Goal: Information Seeking & Learning: Learn about a topic

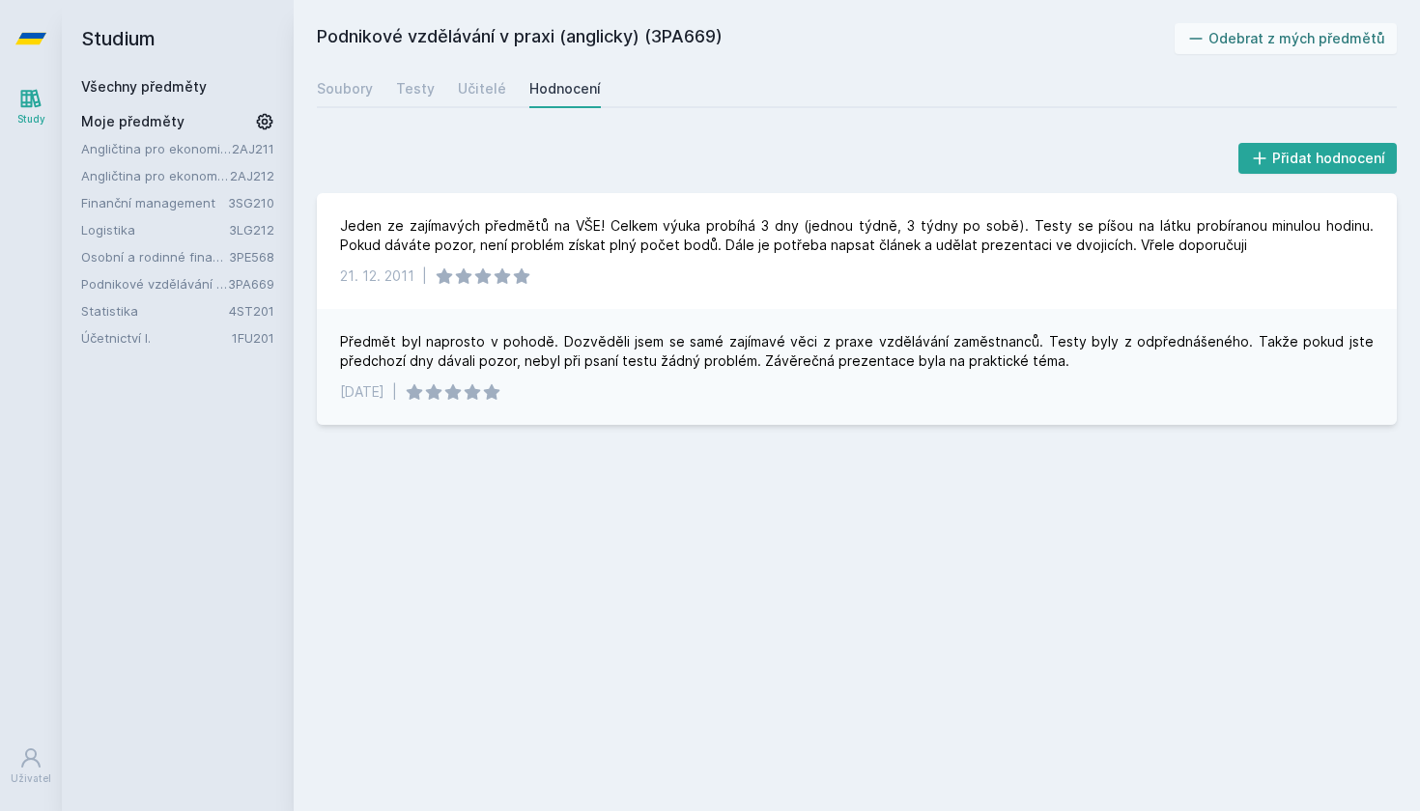
click at [20, 39] on icon at bounding box center [30, 39] width 31 height 12
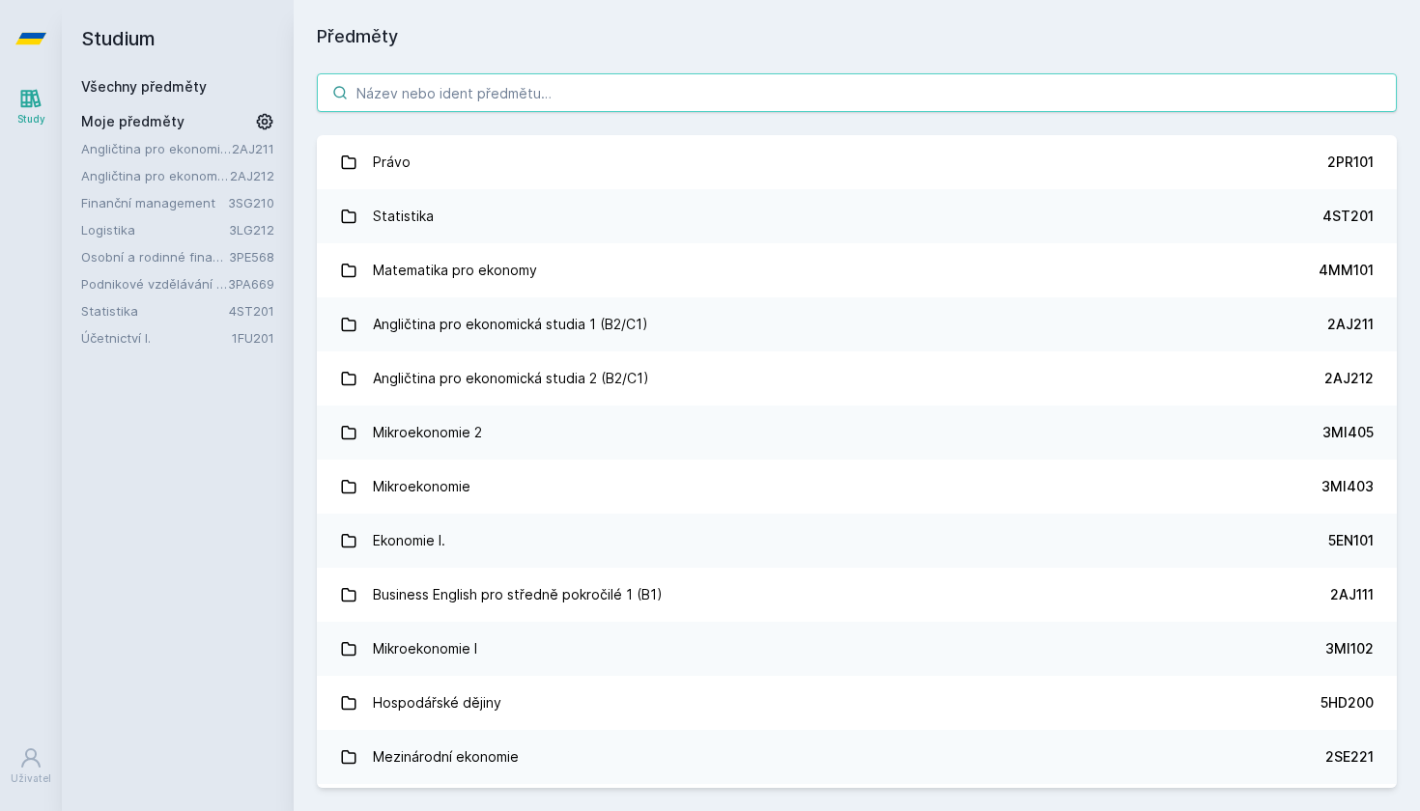
click at [384, 85] on input "search" at bounding box center [857, 92] width 1080 height 39
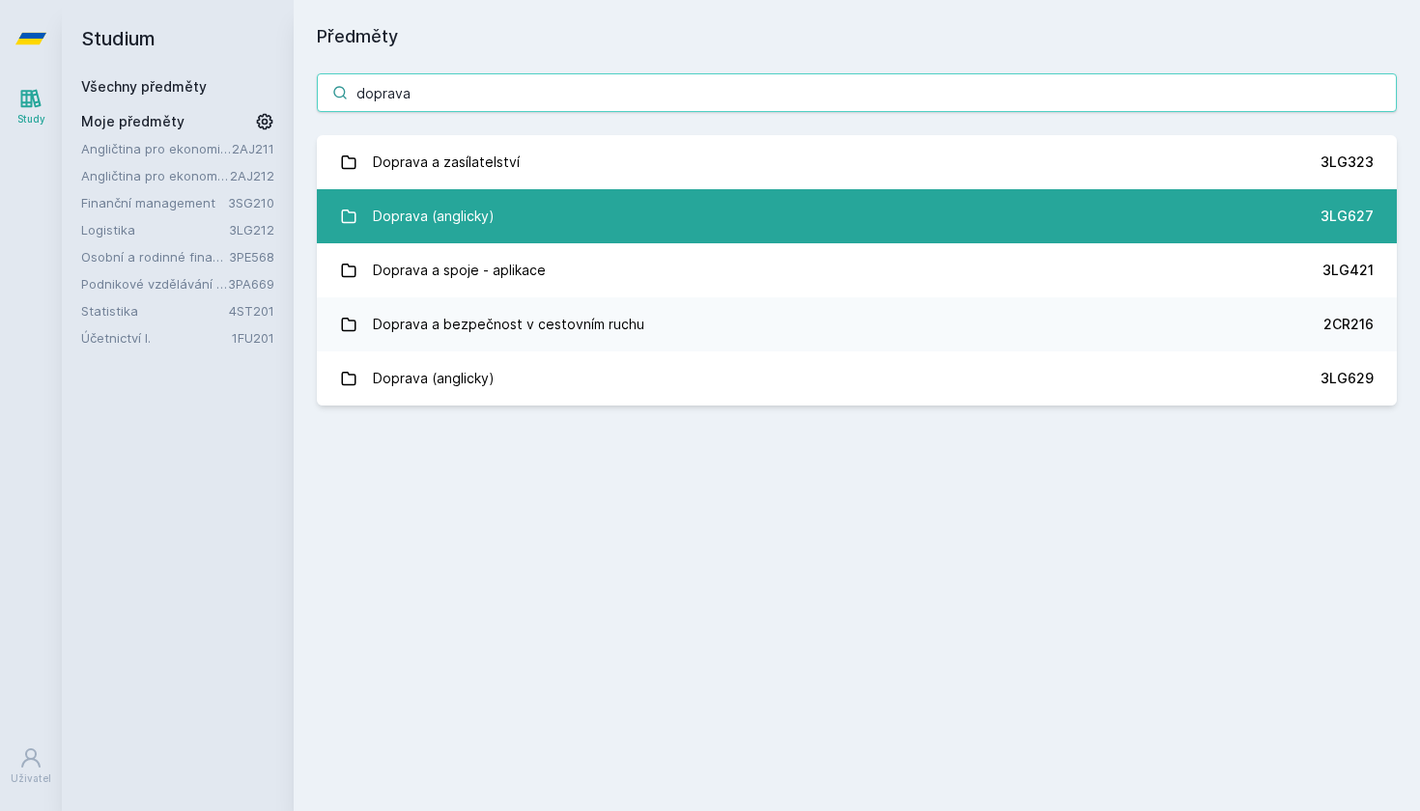
type input "doprava"
click at [504, 219] on link "Doprava (anglicky) 3LG627" at bounding box center [857, 216] width 1080 height 54
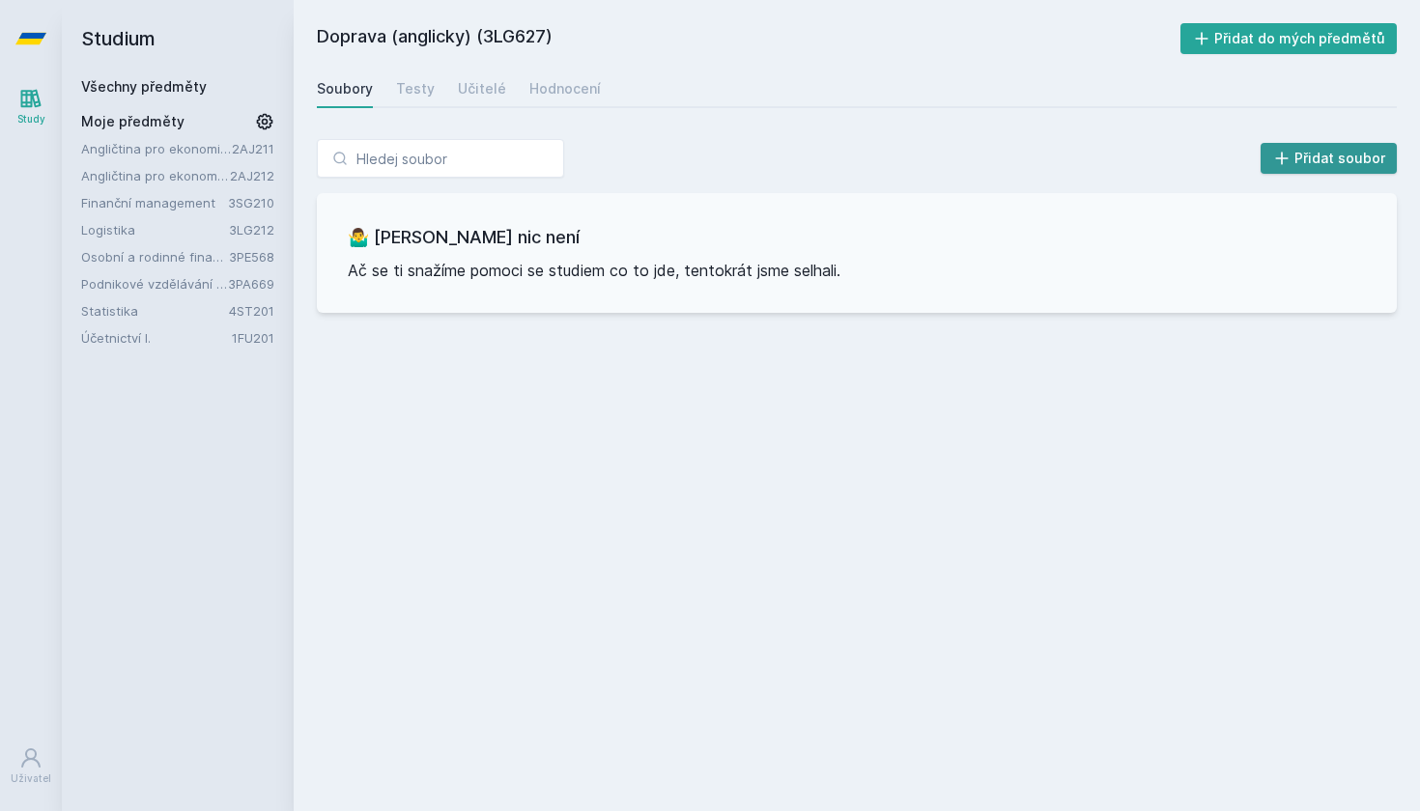
click at [1291, 163] on icon at bounding box center [1281, 158] width 19 height 19
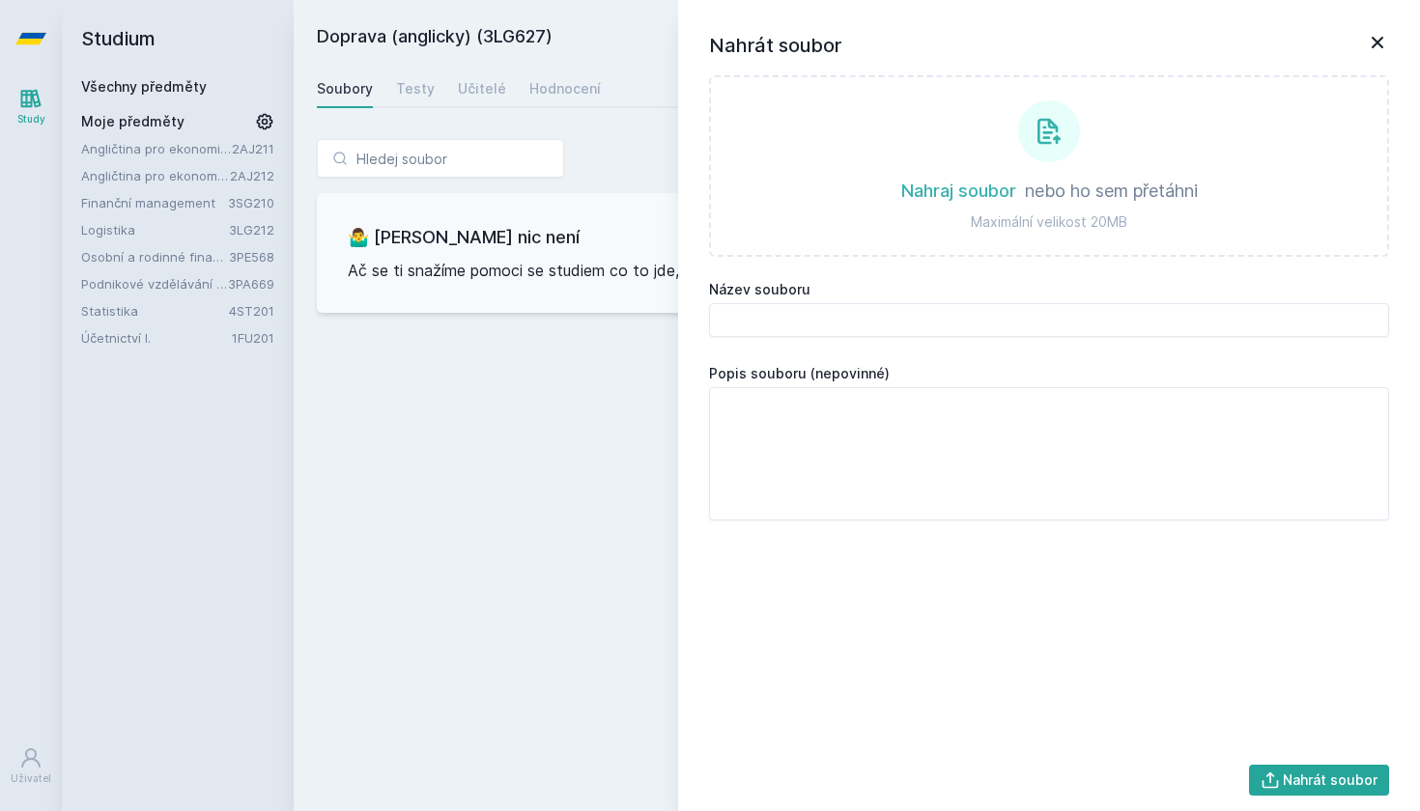
click at [404, 249] on h3 "🤷‍♂️ [PERSON_NAME] nic není" at bounding box center [857, 237] width 1018 height 27
click at [1382, 38] on icon at bounding box center [1377, 43] width 12 height 12
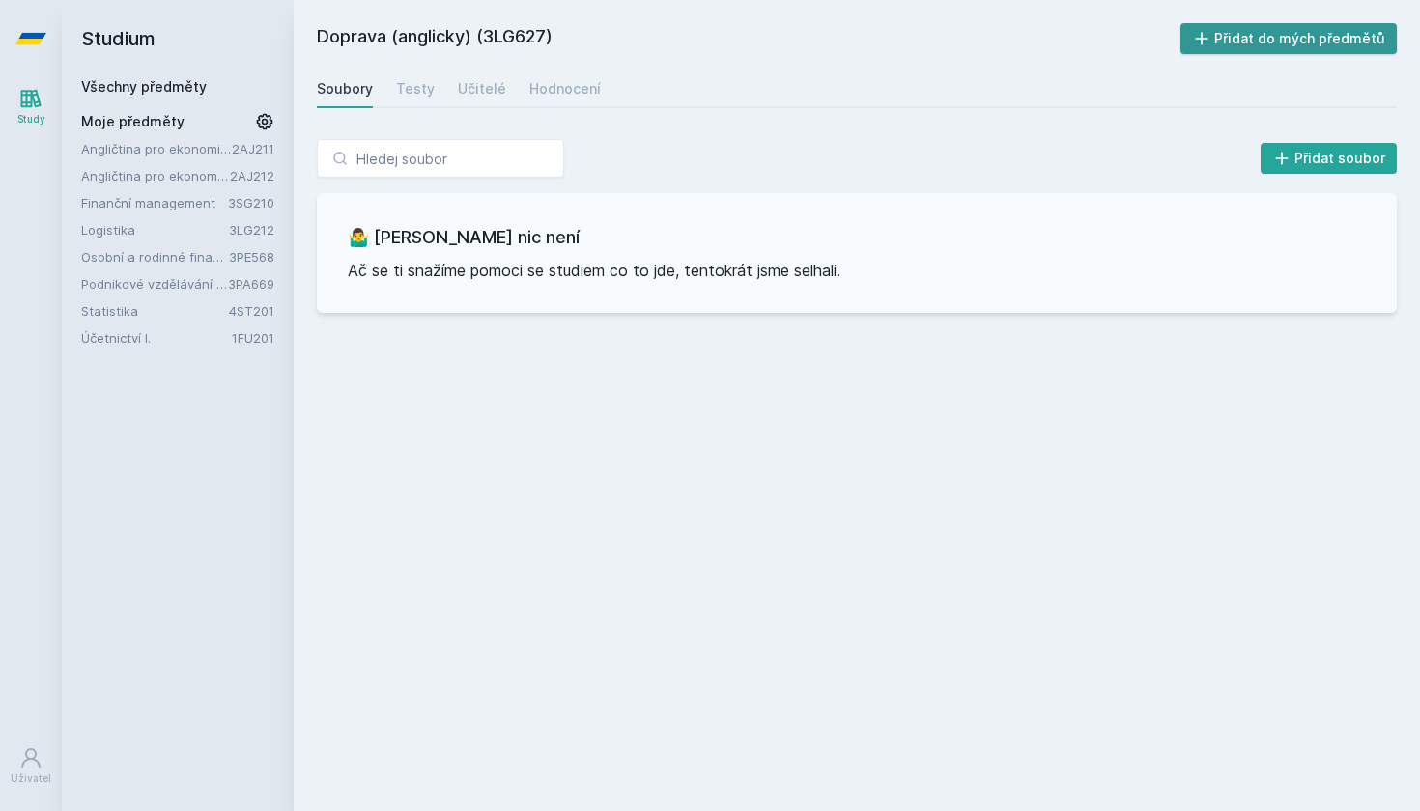
click at [1341, 46] on button "Přidat do mých předmětů" at bounding box center [1288, 38] width 217 height 31
click at [418, 93] on div "Testy" at bounding box center [415, 88] width 39 height 19
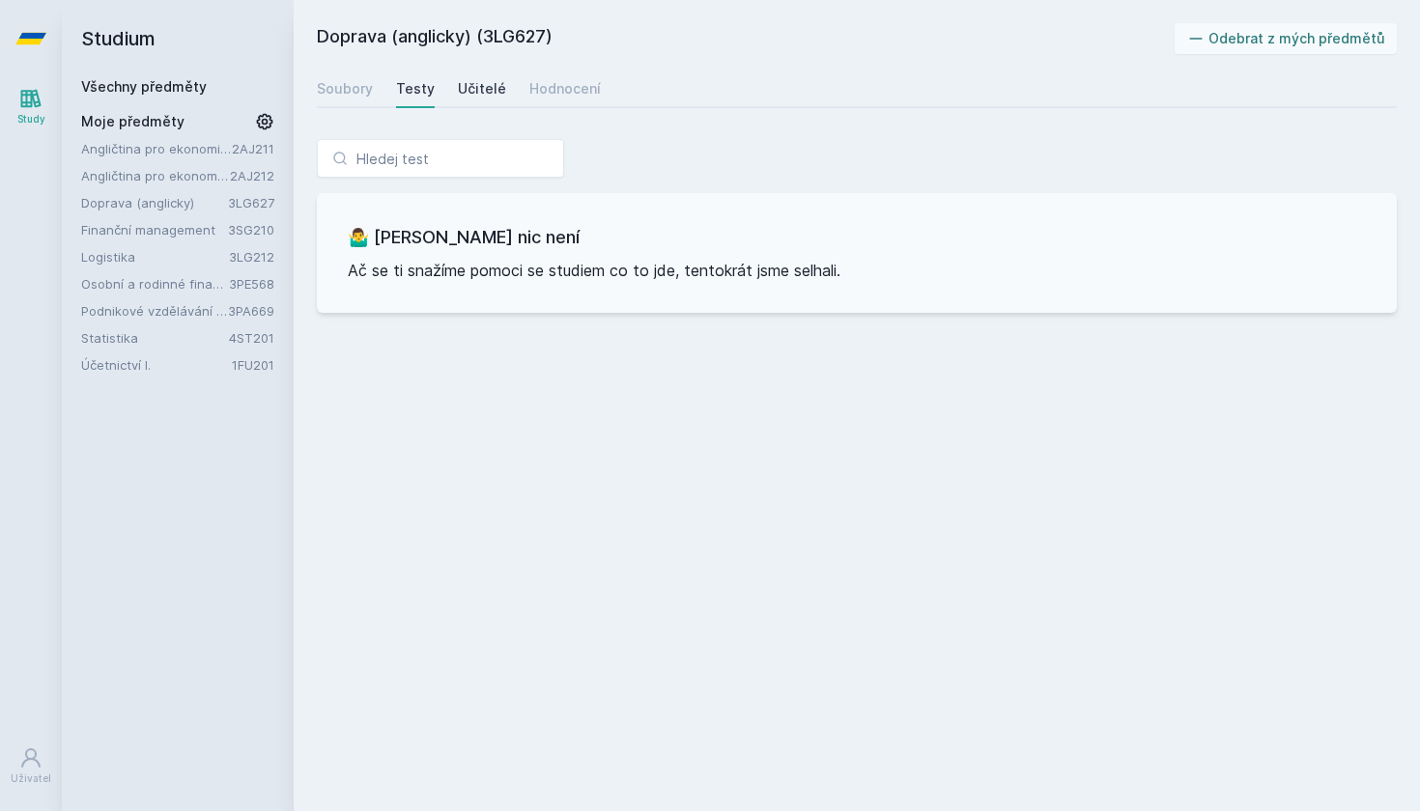
click at [477, 88] on div "Učitelé" at bounding box center [482, 88] width 48 height 19
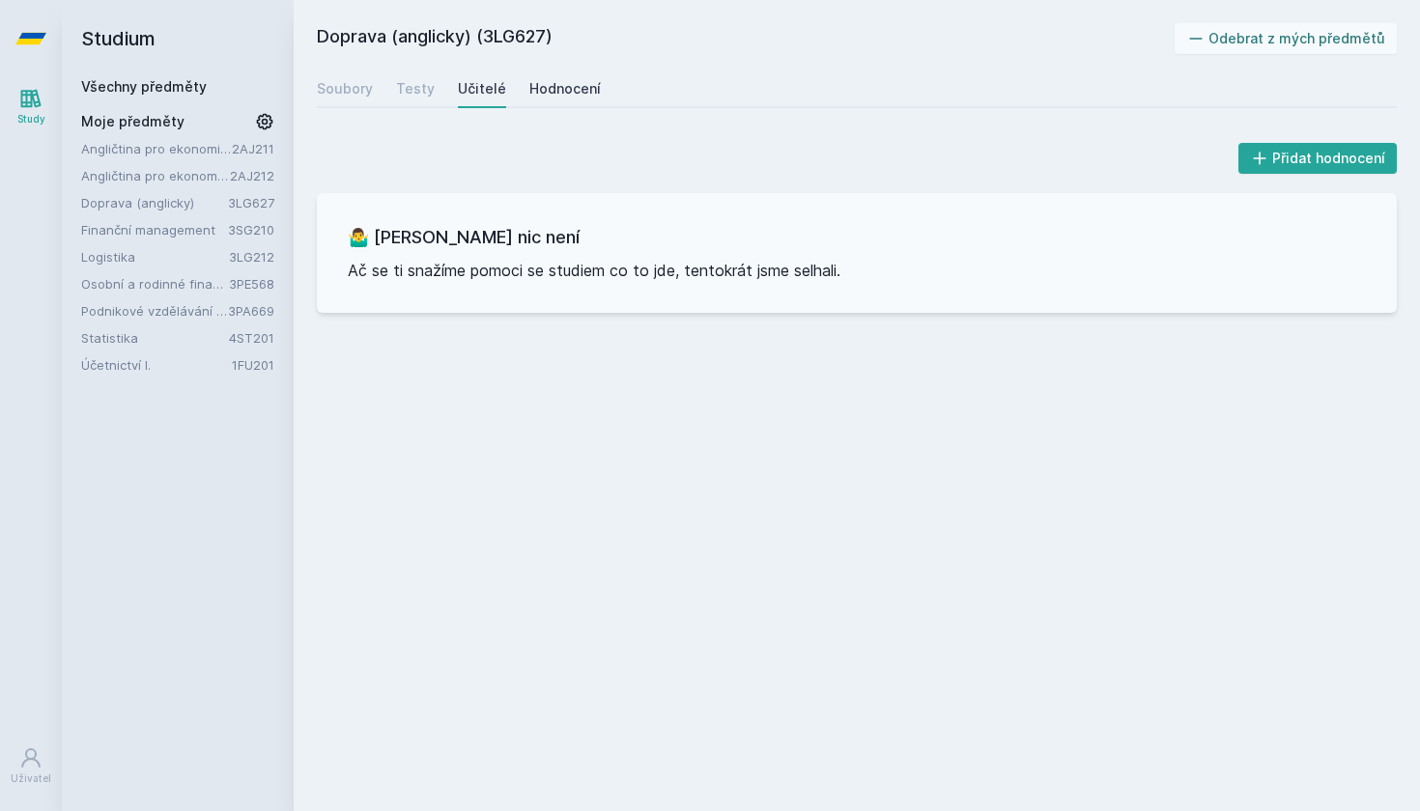
click at [564, 84] on div "Hodnocení" at bounding box center [564, 88] width 71 height 19
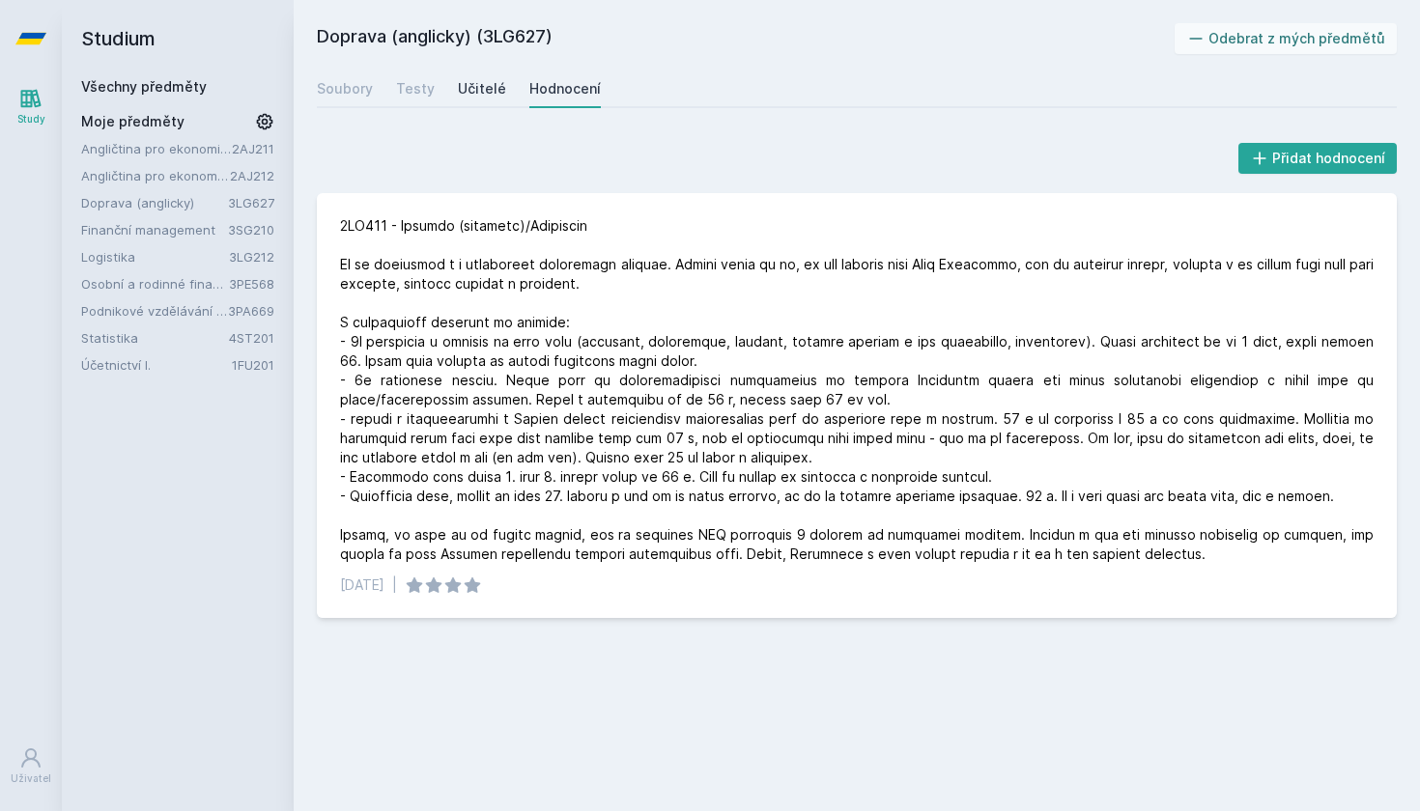
click at [476, 87] on div "Učitelé" at bounding box center [482, 88] width 48 height 19
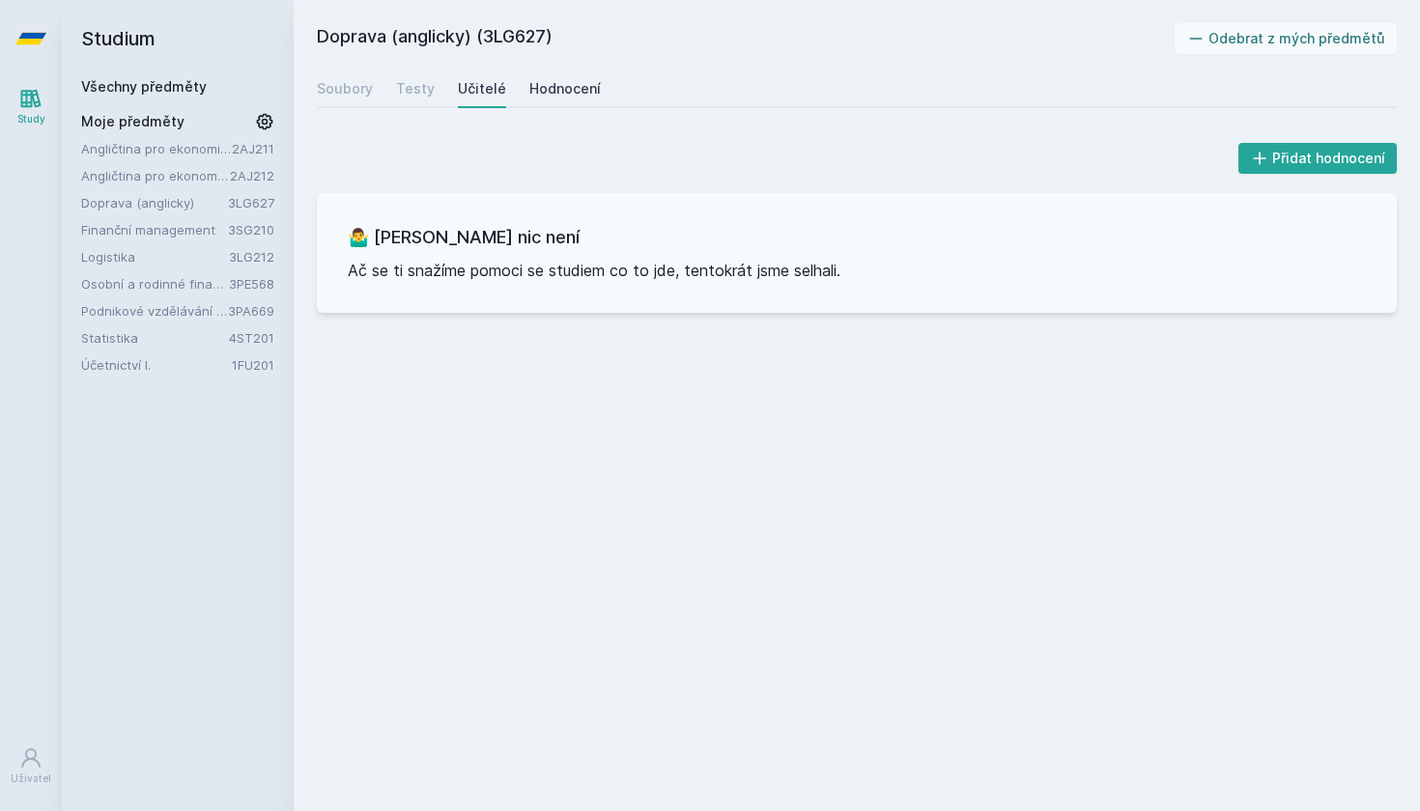
click at [573, 85] on div "Hodnocení" at bounding box center [564, 88] width 71 height 19
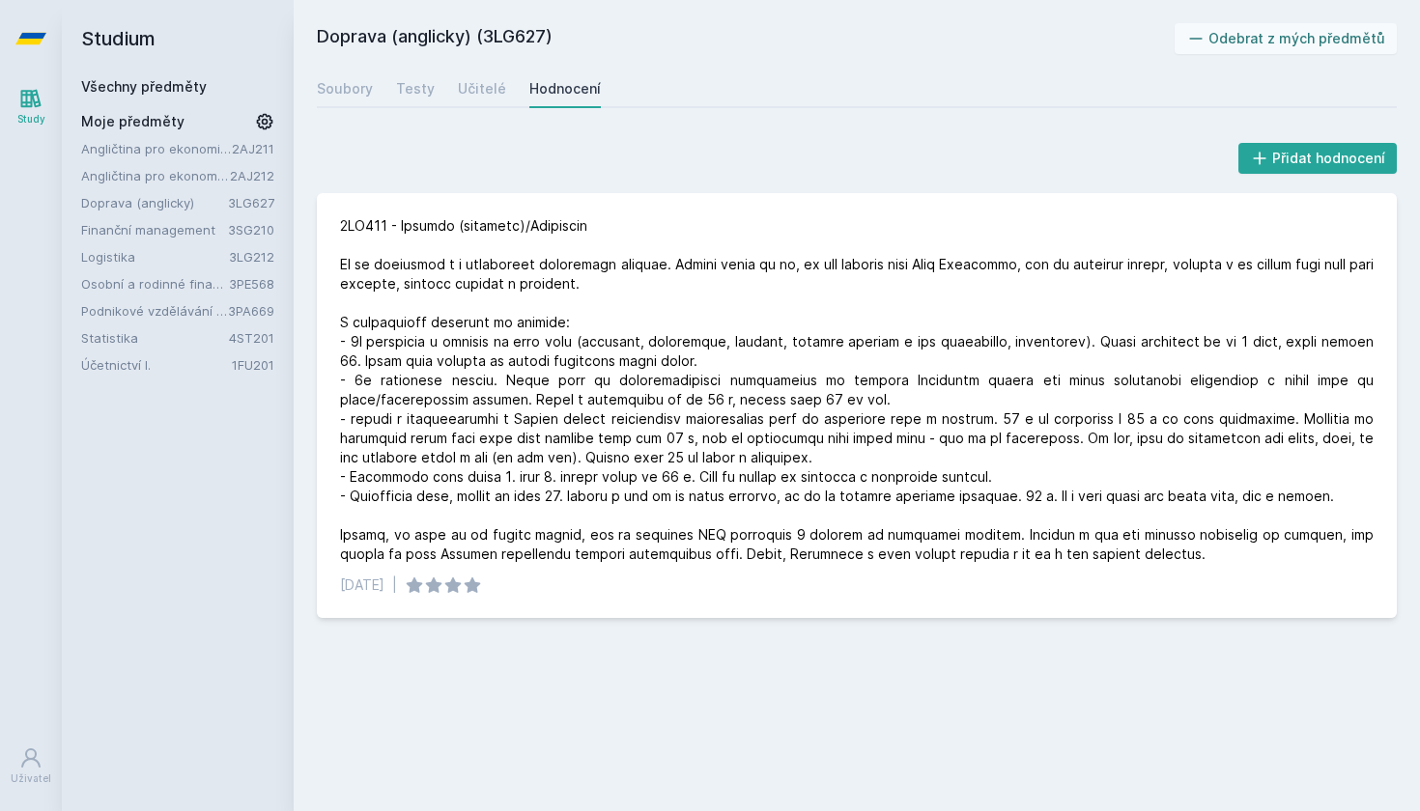
click at [36, 41] on icon at bounding box center [30, 39] width 31 height 12
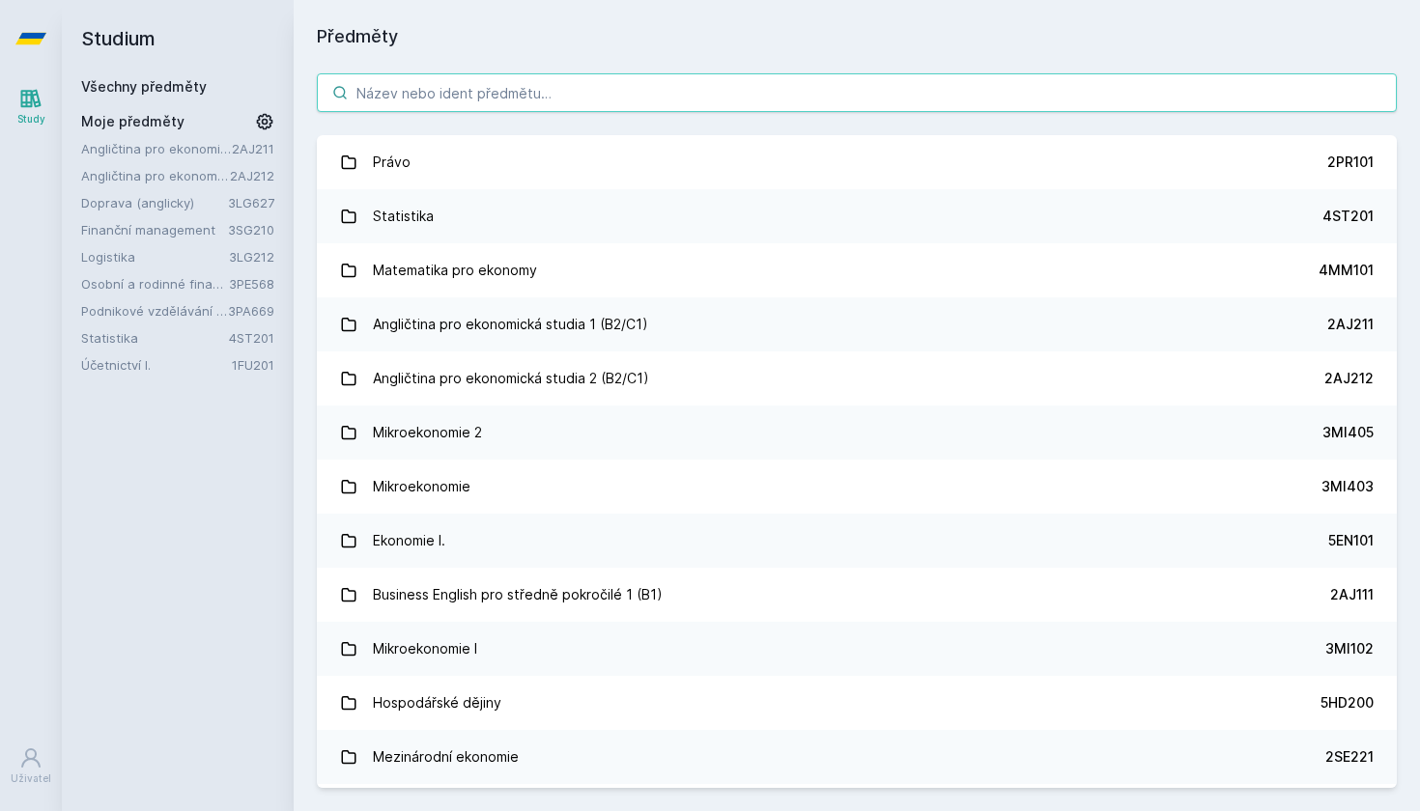
click at [616, 90] on input "search" at bounding box center [857, 92] width 1080 height 39
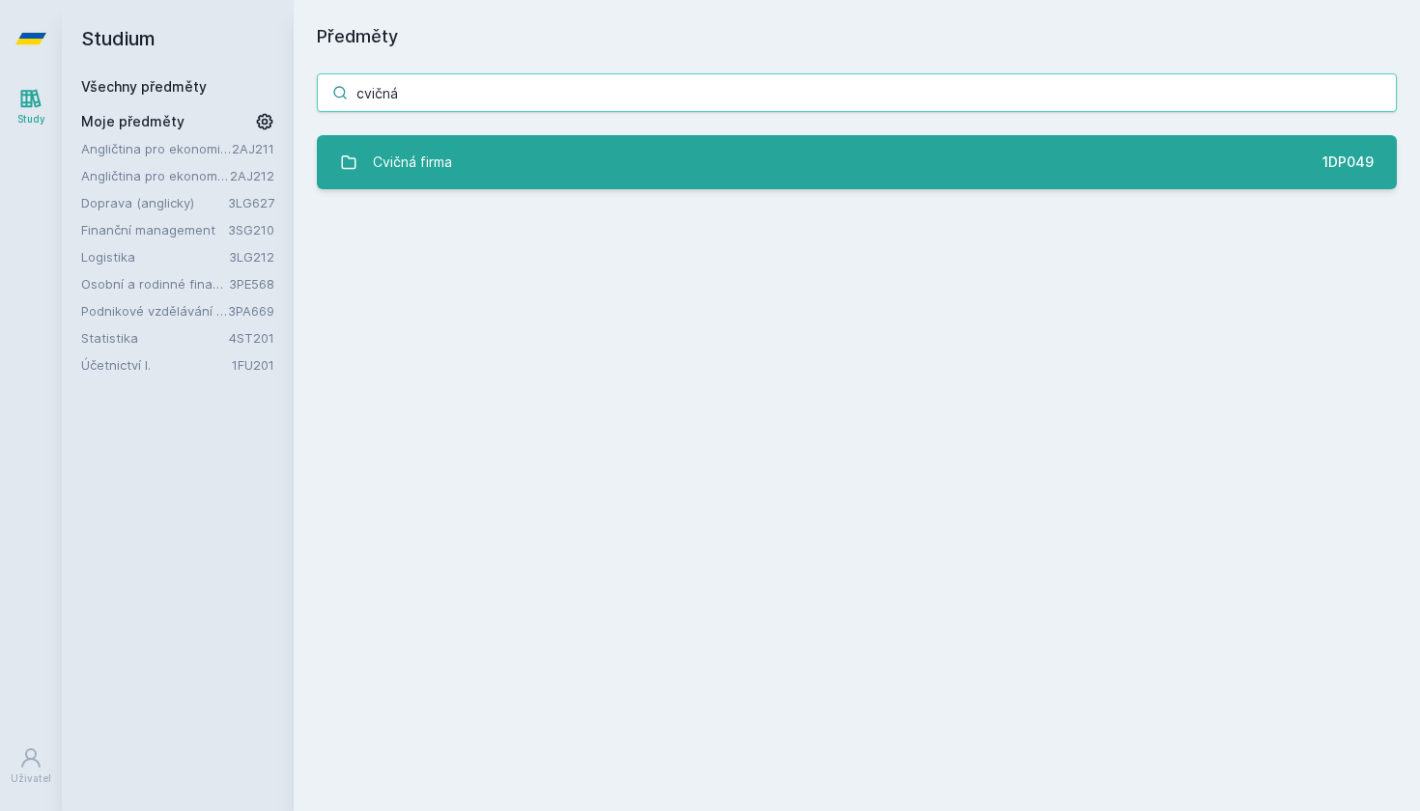
type input "cvičná"
click at [670, 173] on link "Cvičná firma 1DP049" at bounding box center [857, 162] width 1080 height 54
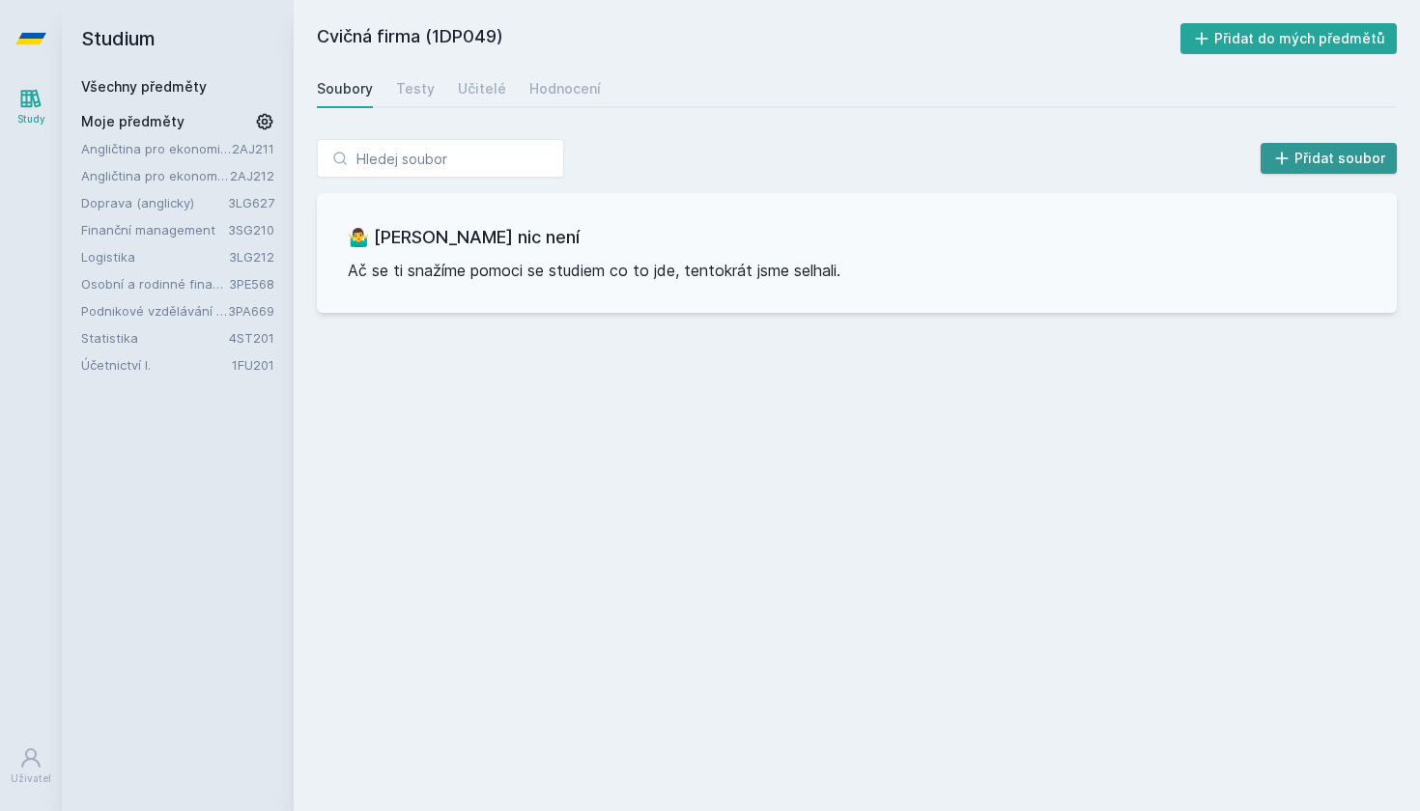
click at [1324, 156] on button "Přidat soubor" at bounding box center [1328, 158] width 137 height 31
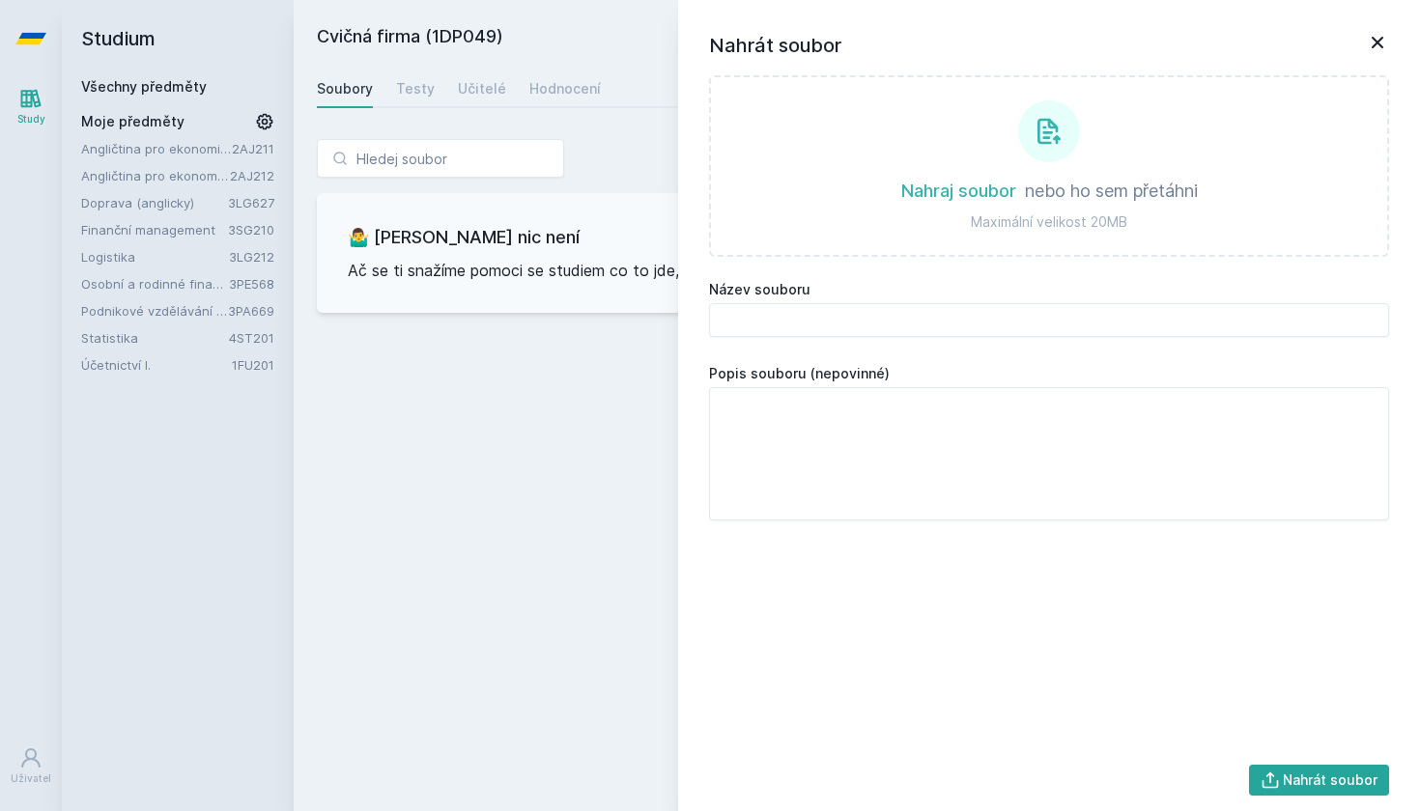
click at [627, 98] on div "Soubory Testy Učitelé Hodnocení" at bounding box center [857, 89] width 1080 height 39
click at [1371, 42] on icon at bounding box center [1376, 42] width 23 height 23
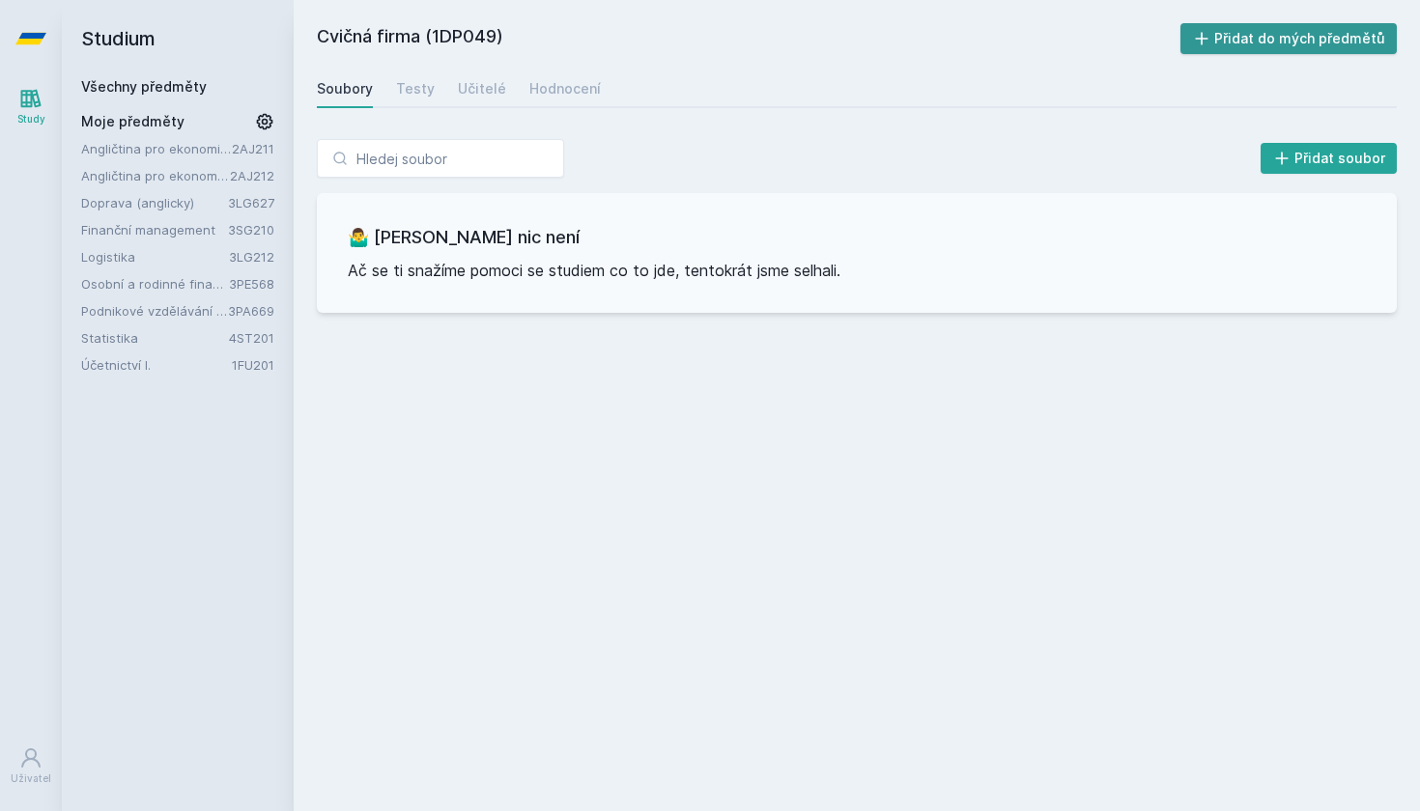
click at [1342, 36] on button "Přidat do mých předmětů" at bounding box center [1288, 38] width 217 height 31
click at [227, 389] on link "Účetnictví I." at bounding box center [156, 391] width 151 height 19
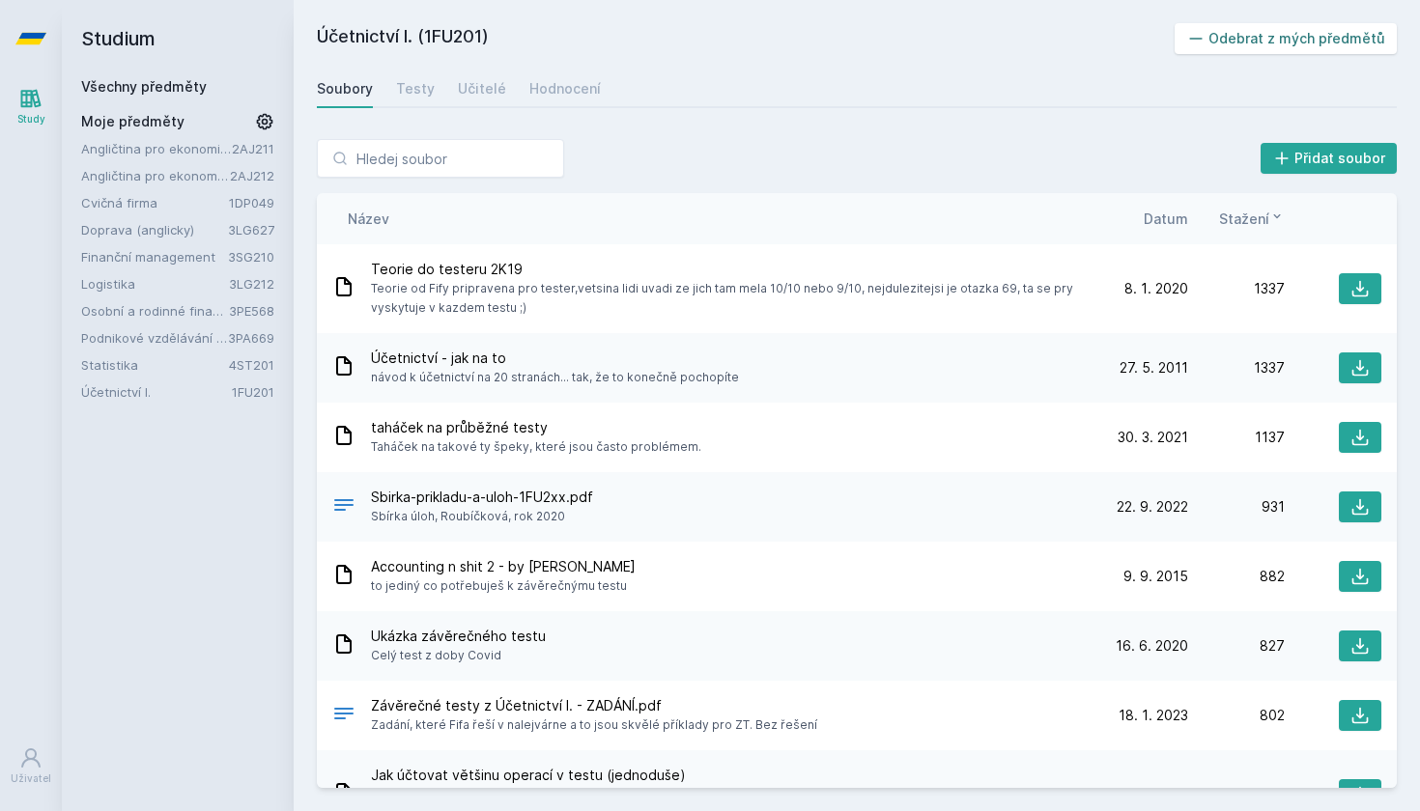
click at [1243, 43] on button "Odebrat z mých předmětů" at bounding box center [1285, 38] width 223 height 31
click at [162, 248] on link "Finanční management" at bounding box center [154, 256] width 147 height 19
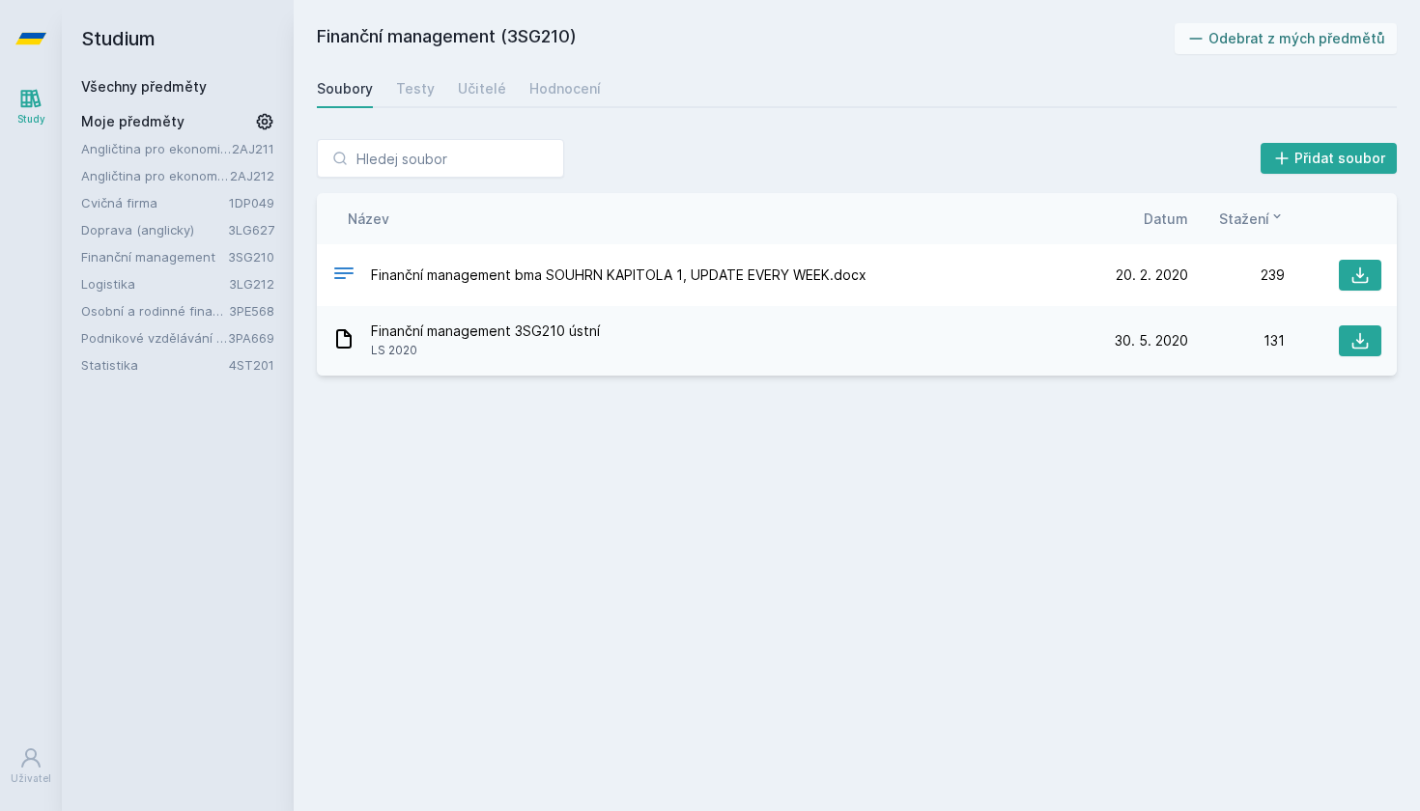
click at [218, 333] on link "Podnikové vzdělávání v praxi (anglicky)" at bounding box center [154, 337] width 147 height 19
